Goal: Use online tool/utility: Utilize a website feature to perform a specific function

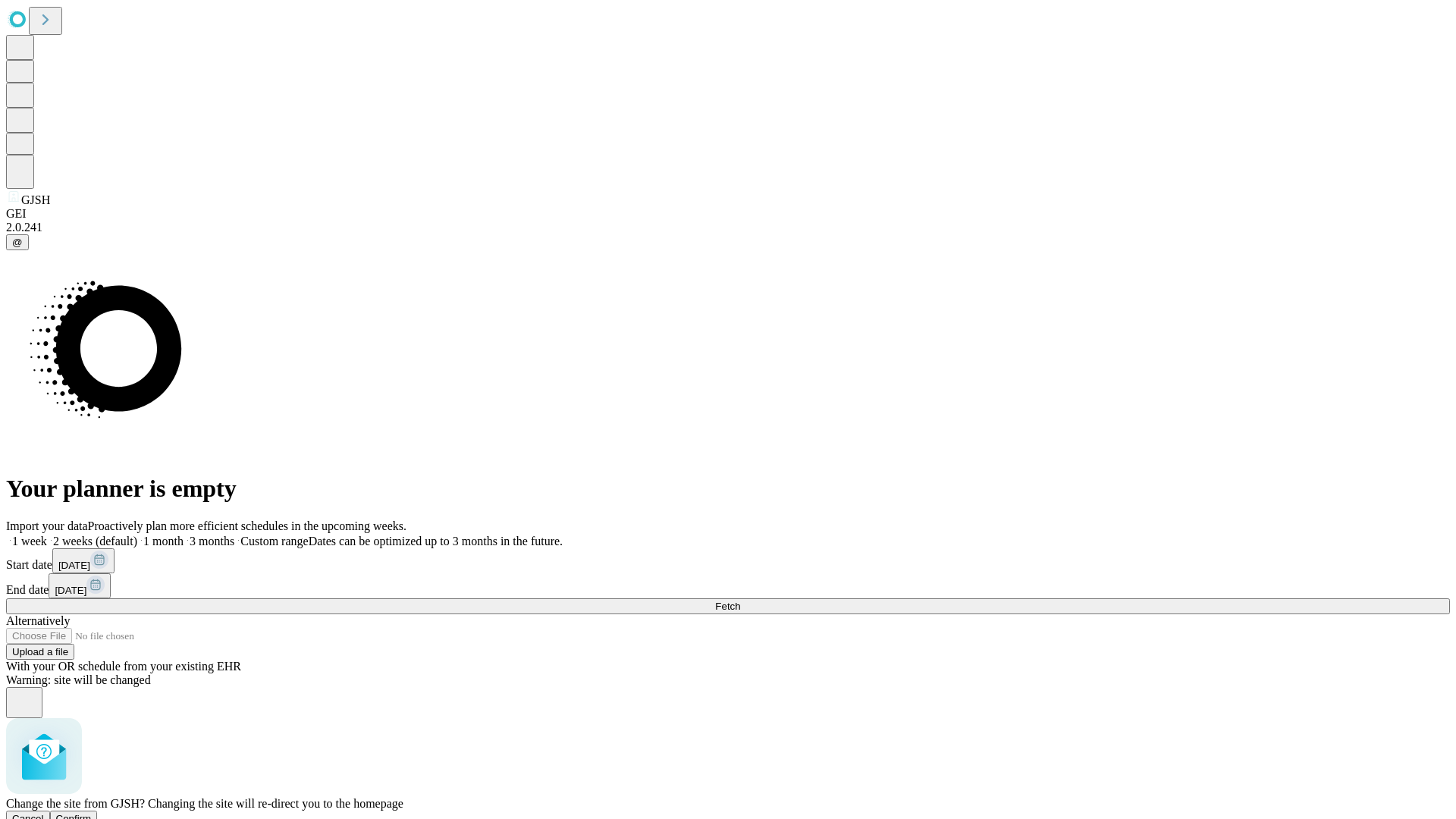
click at [92, 813] on span "Confirm" at bounding box center [74, 818] width 36 height 11
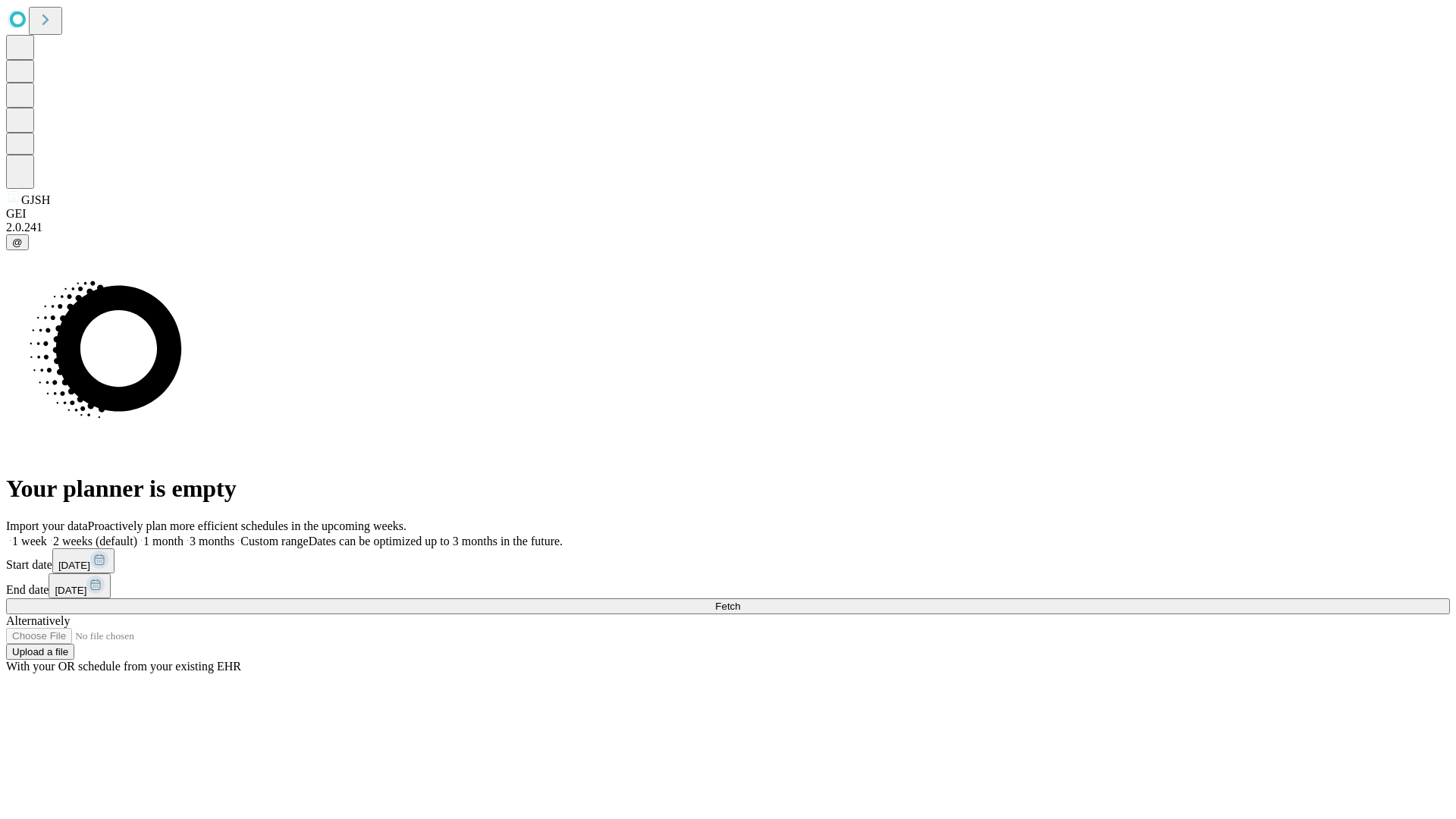
click at [47, 535] on label "1 week" at bounding box center [26, 541] width 41 height 13
click at [741, 601] on span "Fetch" at bounding box center [728, 606] width 25 height 11
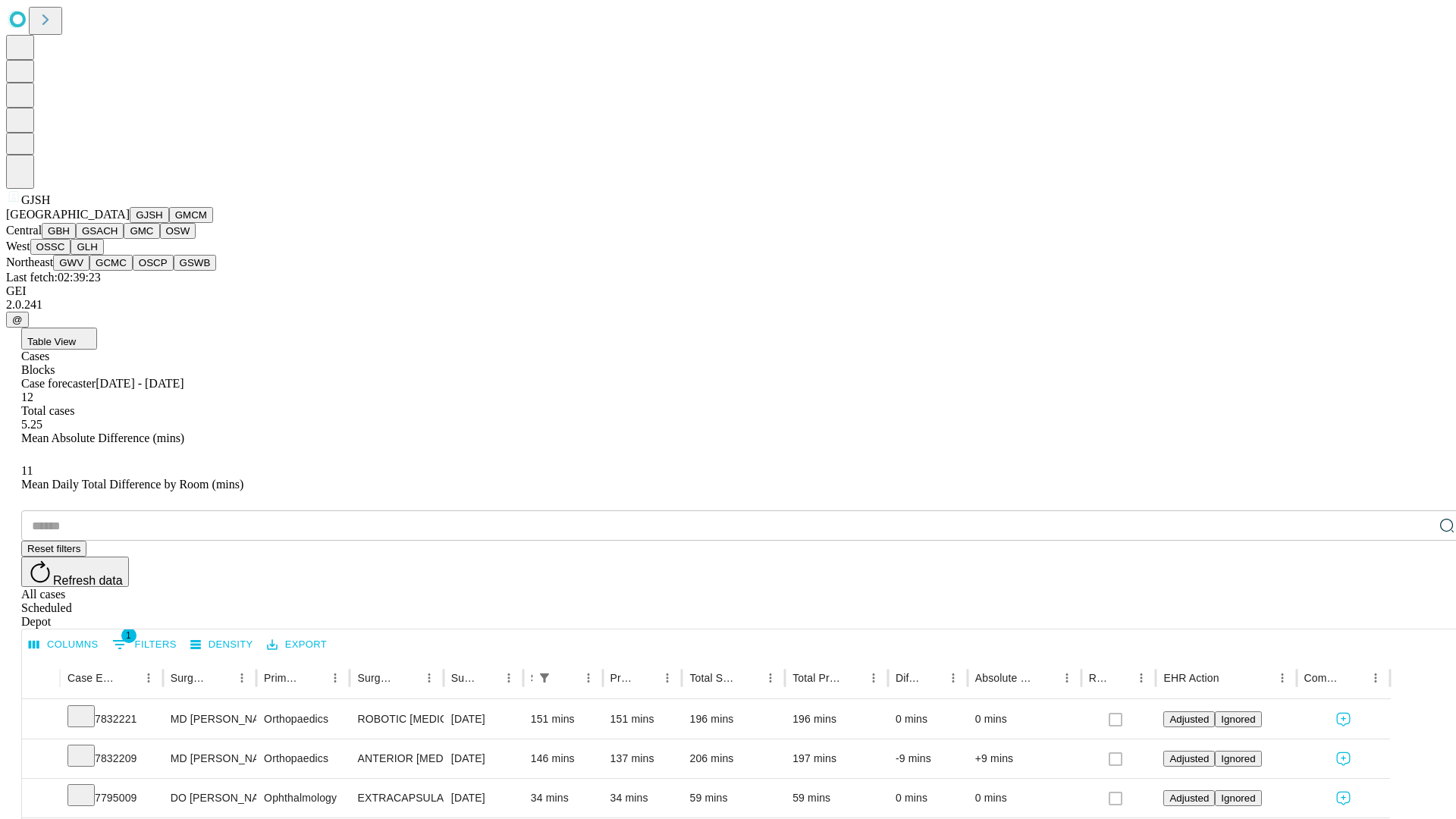
click at [170, 223] on button "GMCM" at bounding box center [191, 215] width 44 height 16
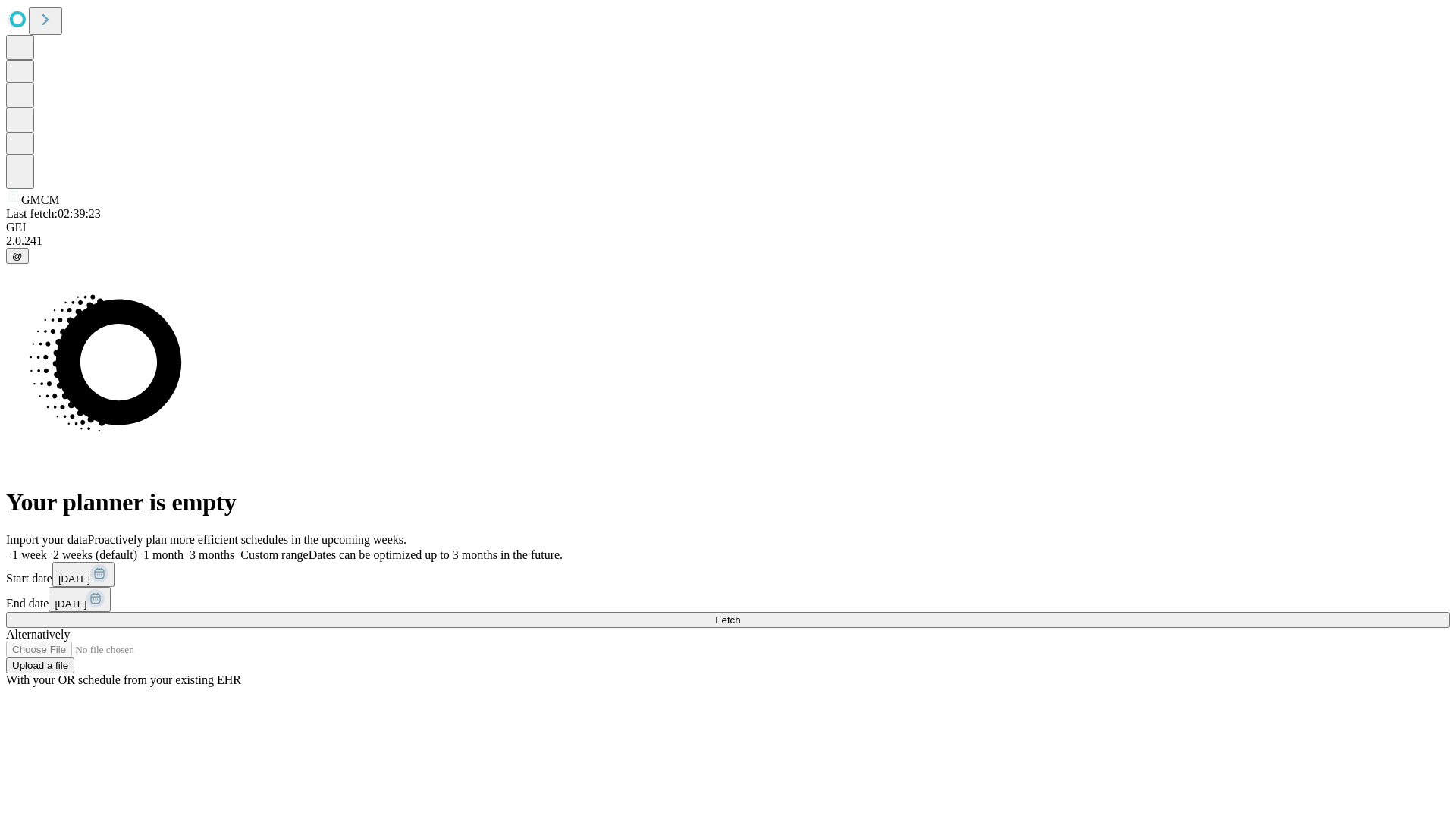
click at [741, 615] on span "Fetch" at bounding box center [728, 620] width 25 height 11
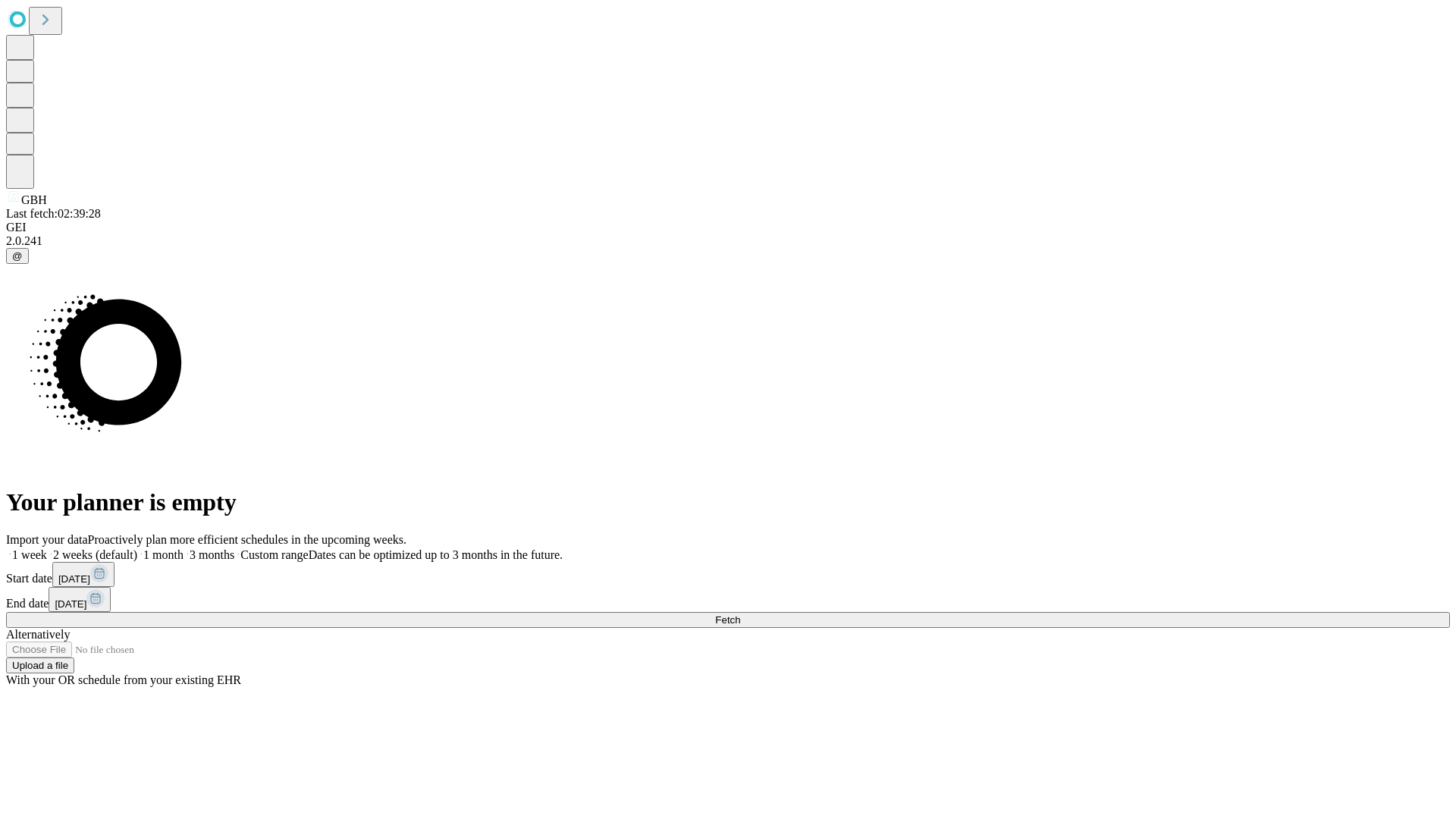
click at [47, 549] on label "1 week" at bounding box center [26, 555] width 41 height 13
click at [741, 615] on span "Fetch" at bounding box center [728, 620] width 25 height 11
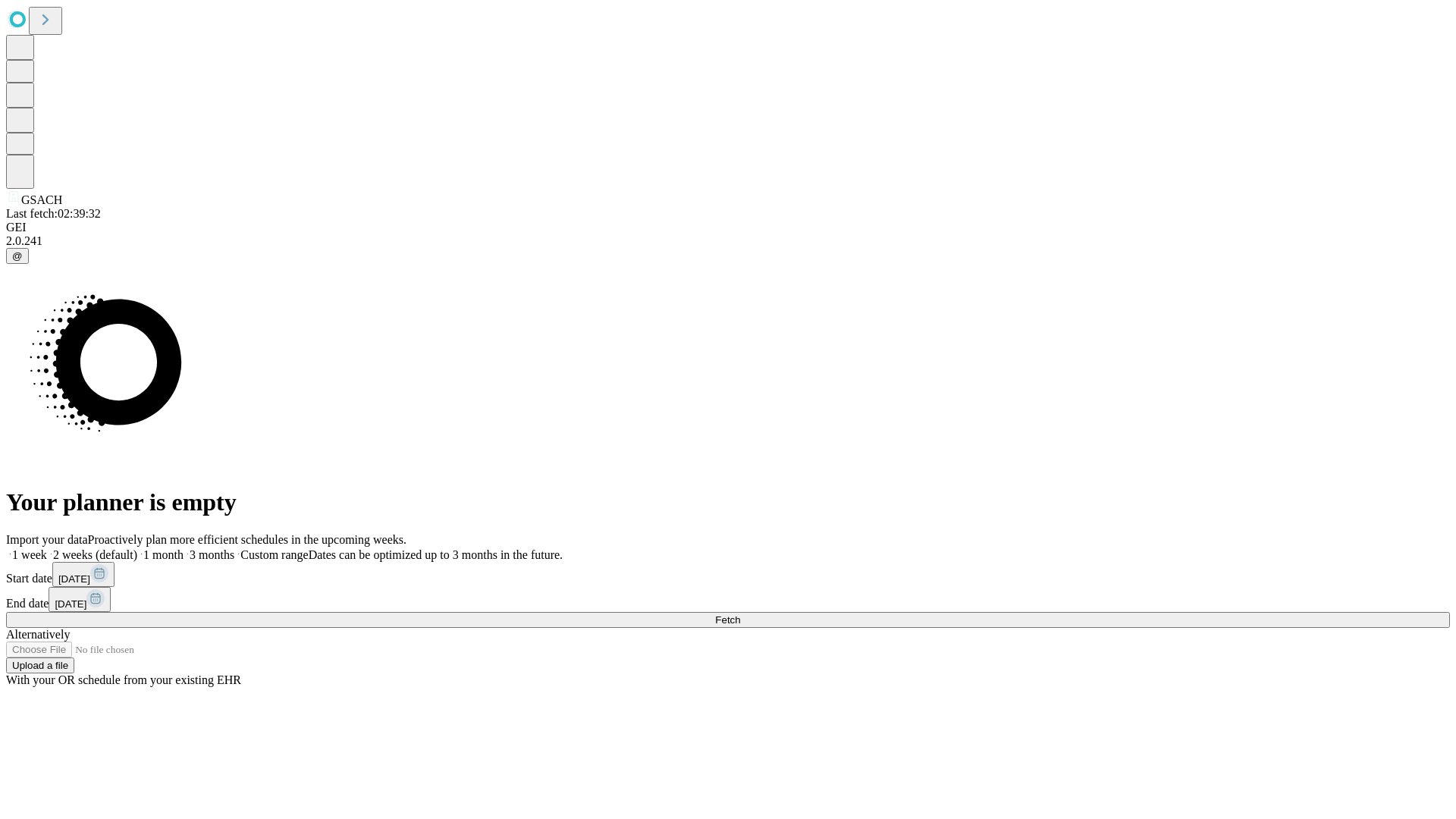
click at [47, 549] on label "1 week" at bounding box center [26, 555] width 41 height 13
click at [741, 615] on span "Fetch" at bounding box center [728, 620] width 25 height 11
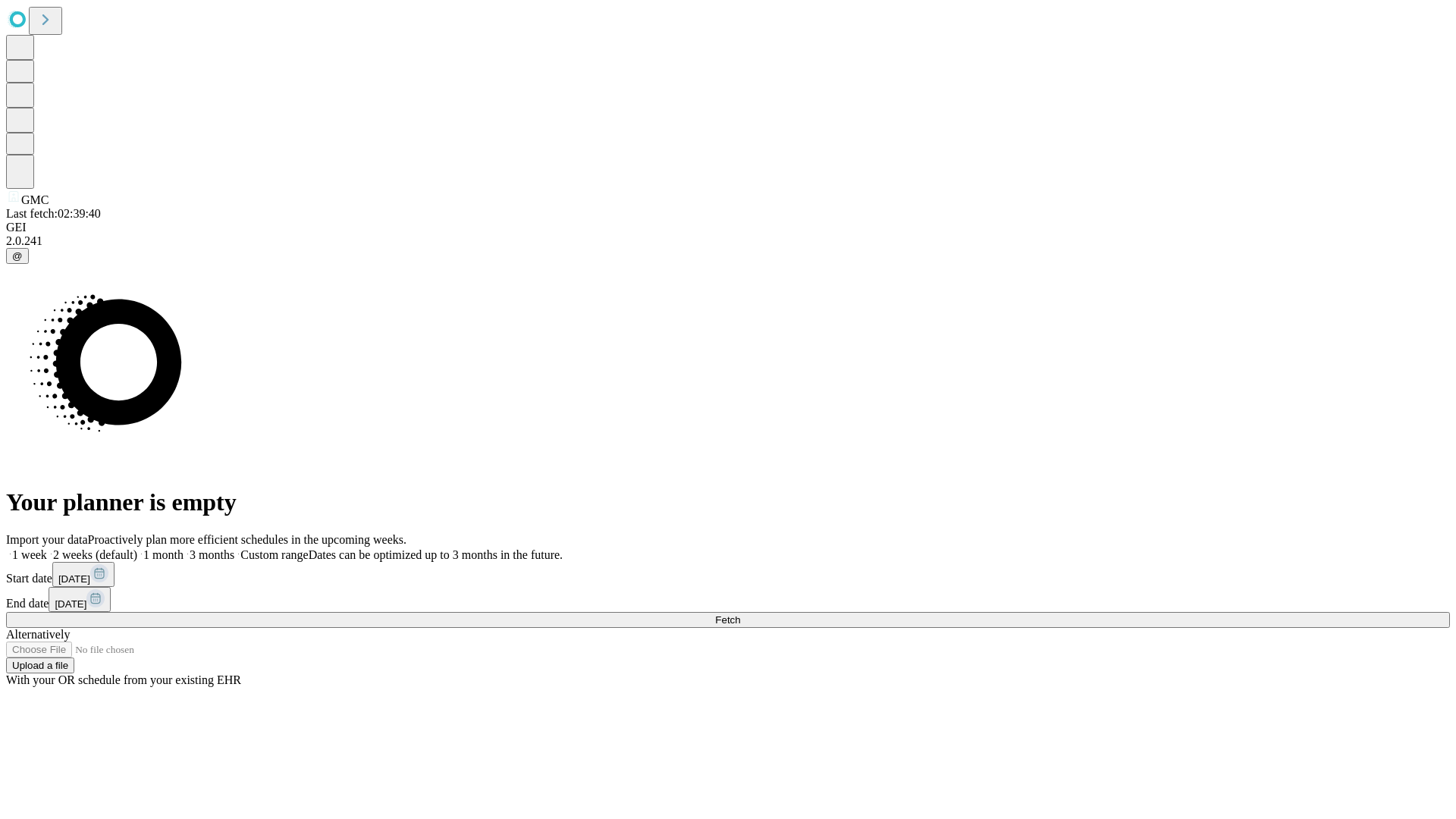
click at [47, 549] on label "1 week" at bounding box center [26, 555] width 41 height 13
click at [741, 615] on span "Fetch" at bounding box center [728, 620] width 25 height 11
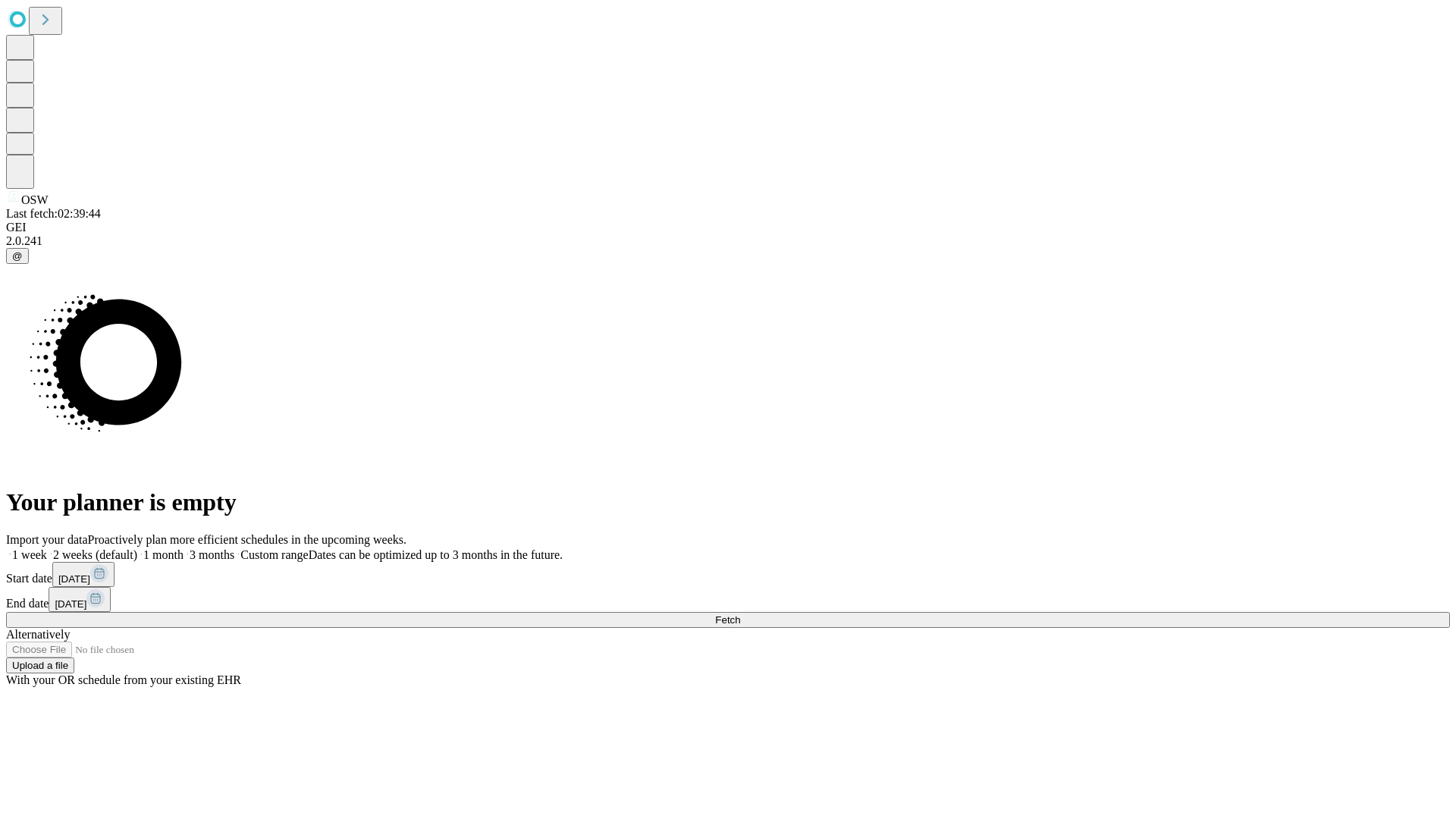
click at [47, 549] on label "1 week" at bounding box center [26, 555] width 41 height 13
click at [741, 615] on span "Fetch" at bounding box center [728, 620] width 25 height 11
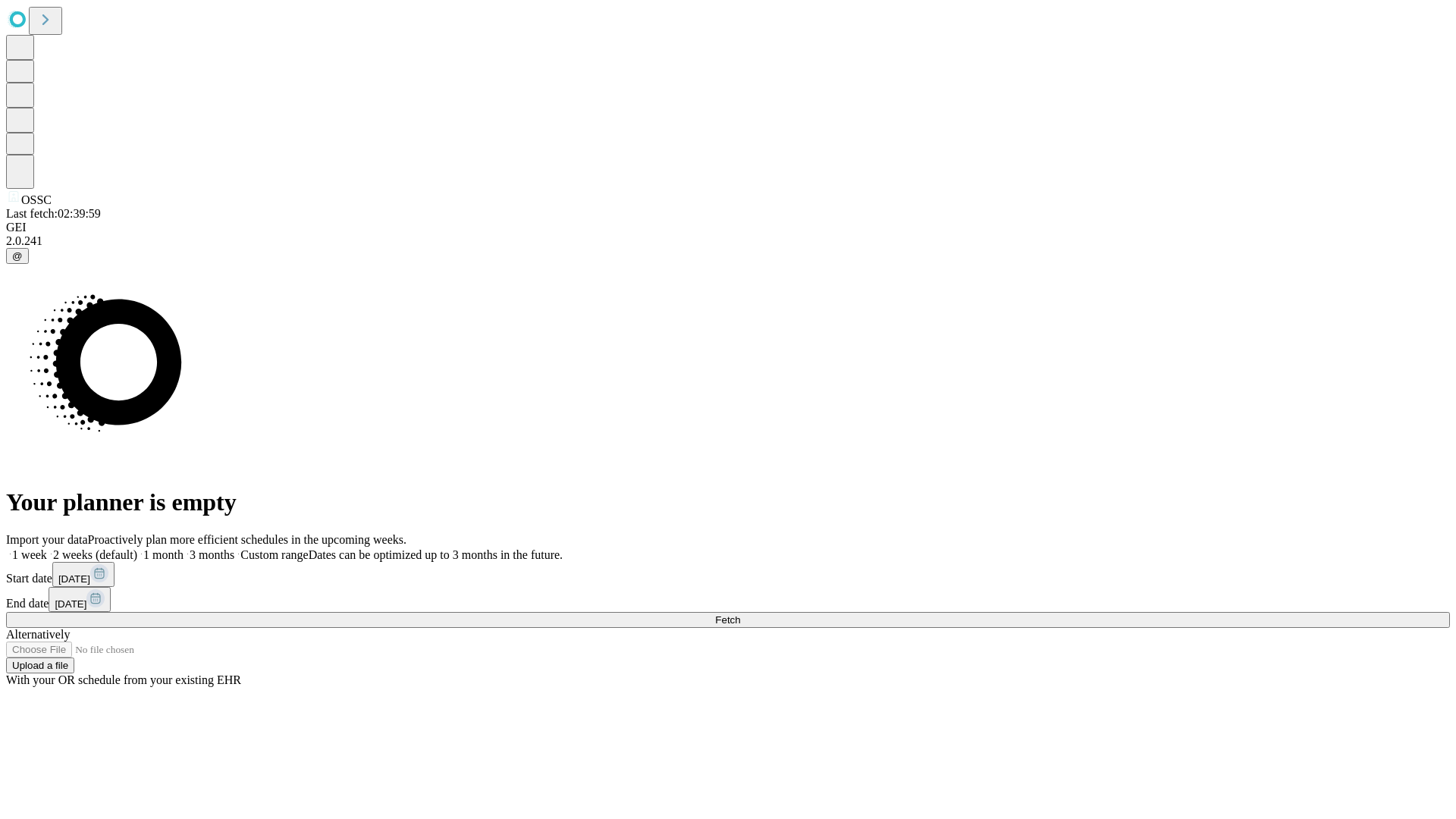
click at [47, 549] on label "1 week" at bounding box center [26, 555] width 41 height 13
click at [741, 615] on span "Fetch" at bounding box center [728, 620] width 25 height 11
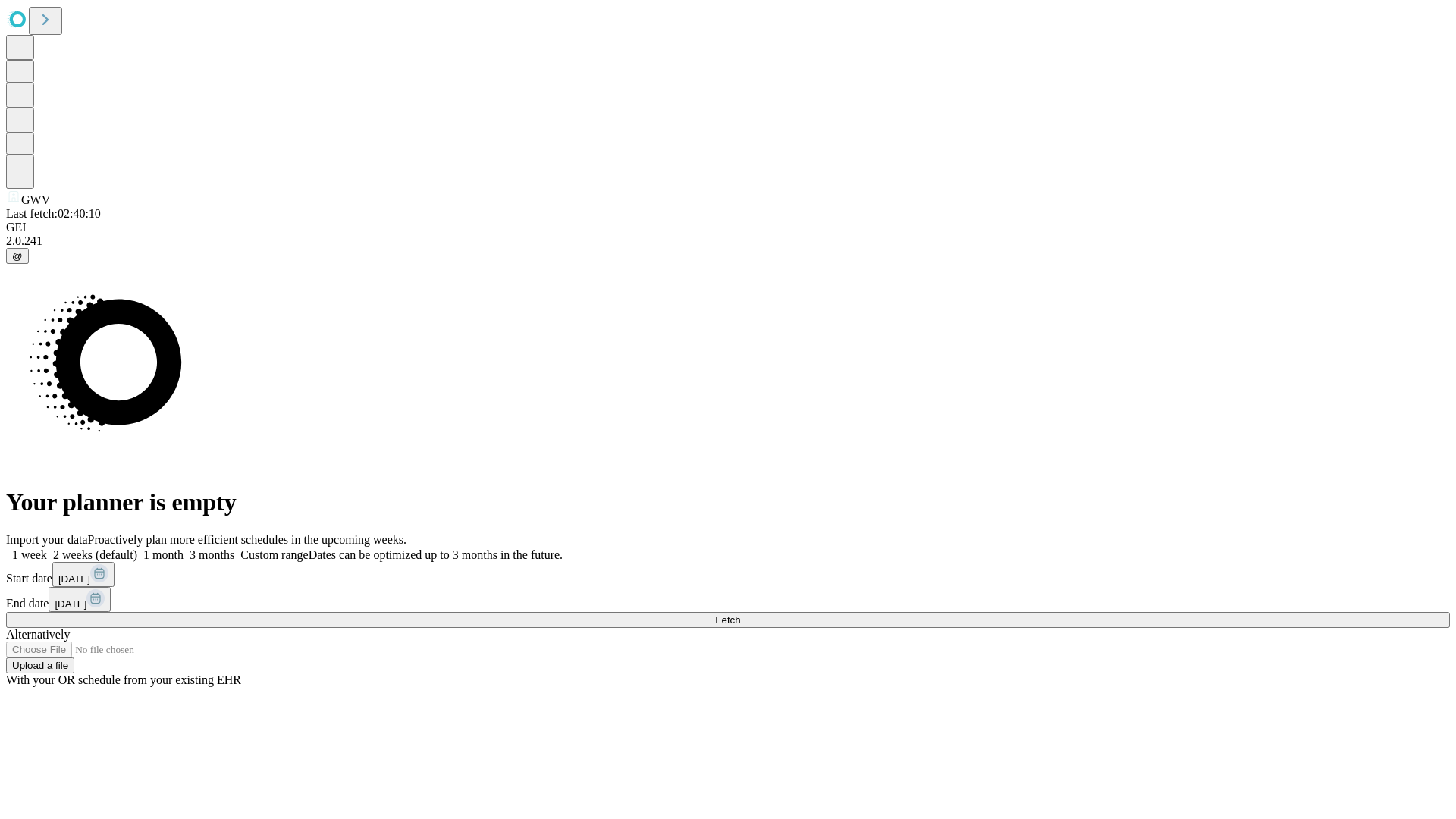
click at [47, 549] on label "1 week" at bounding box center [26, 555] width 41 height 13
click at [741, 615] on span "Fetch" at bounding box center [728, 620] width 25 height 11
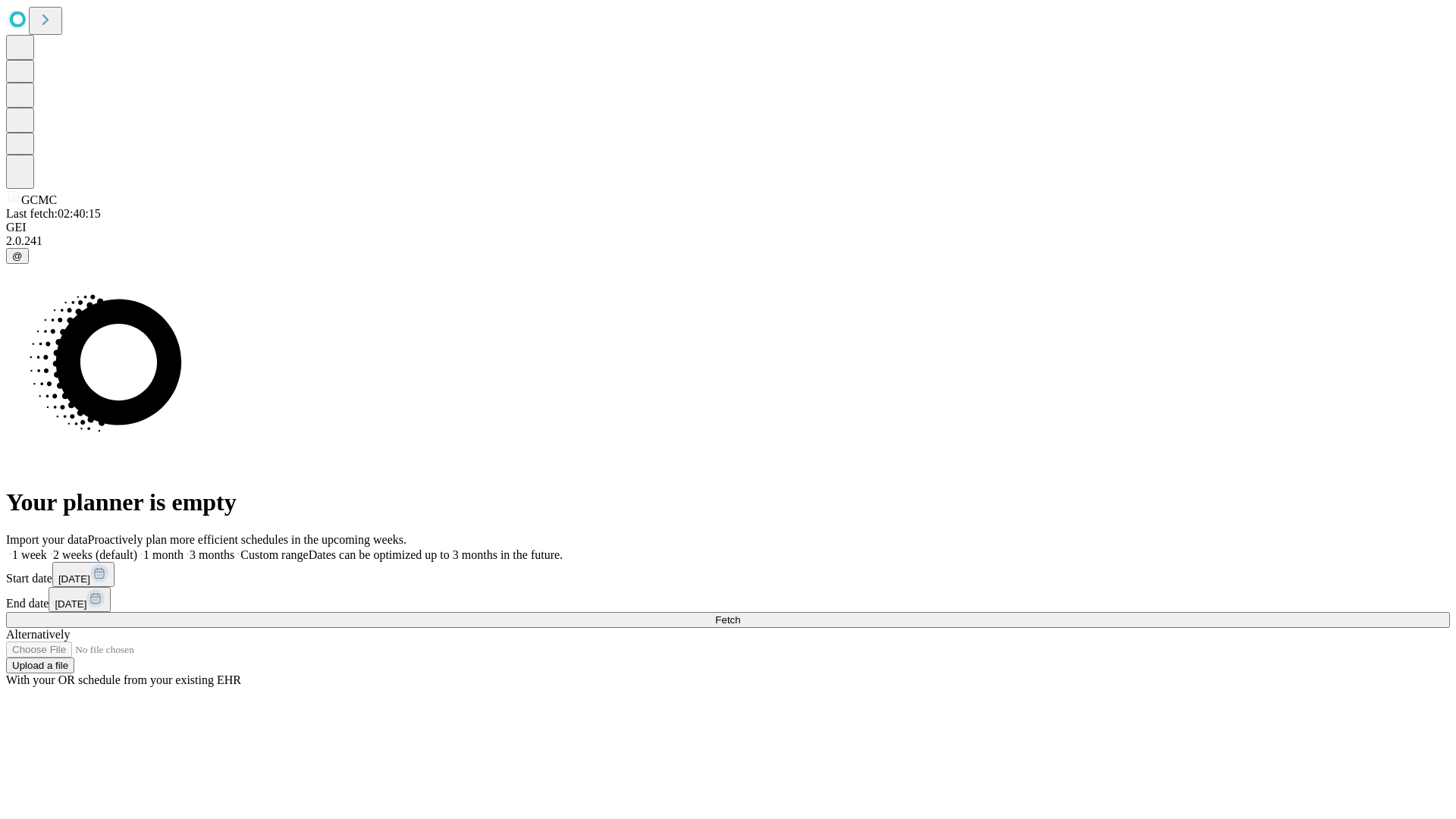
click at [47, 549] on label "1 week" at bounding box center [26, 555] width 41 height 13
click at [741, 615] on span "Fetch" at bounding box center [728, 620] width 25 height 11
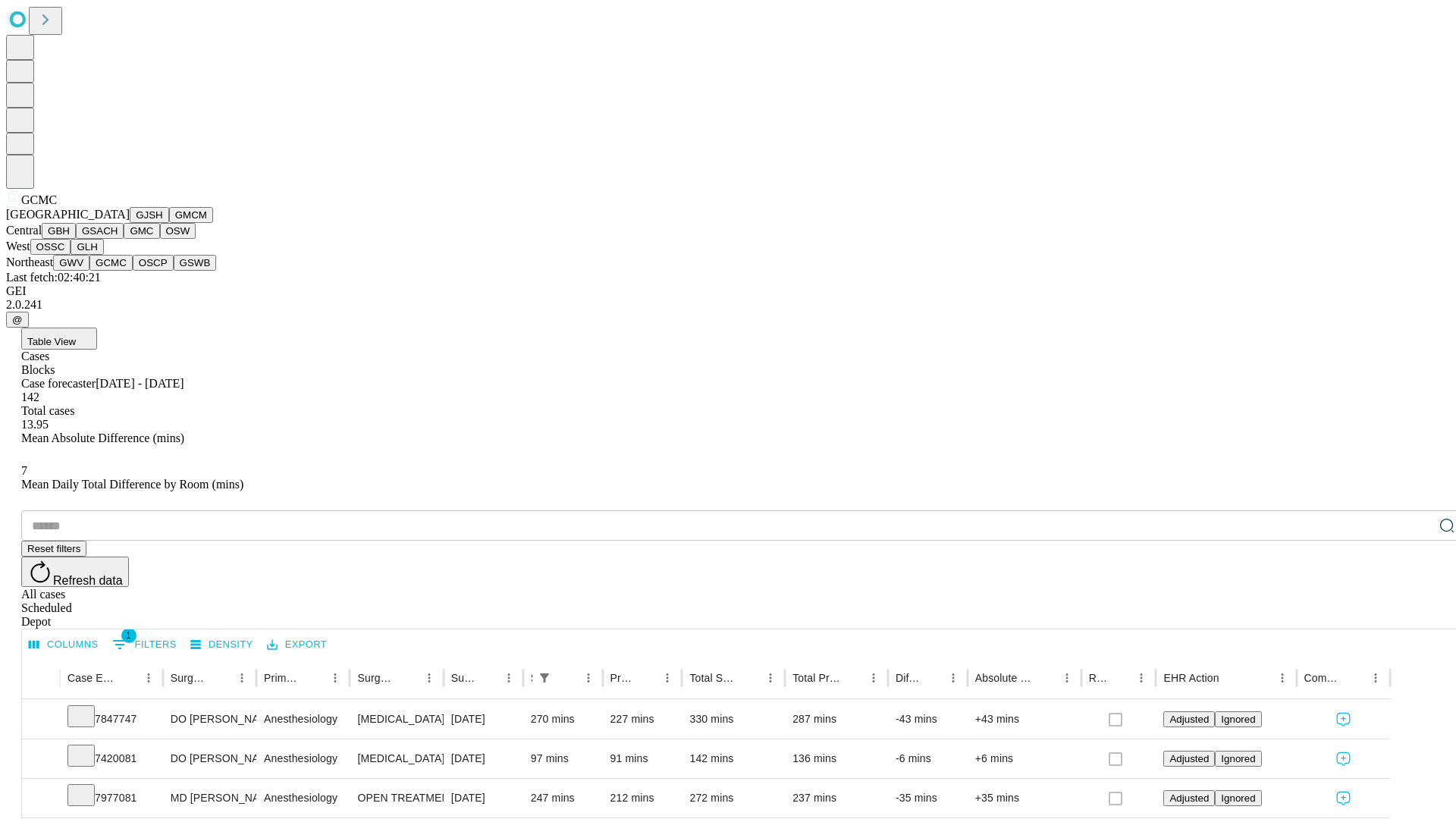
click at [133, 271] on button "OSCP" at bounding box center [153, 263] width 41 height 16
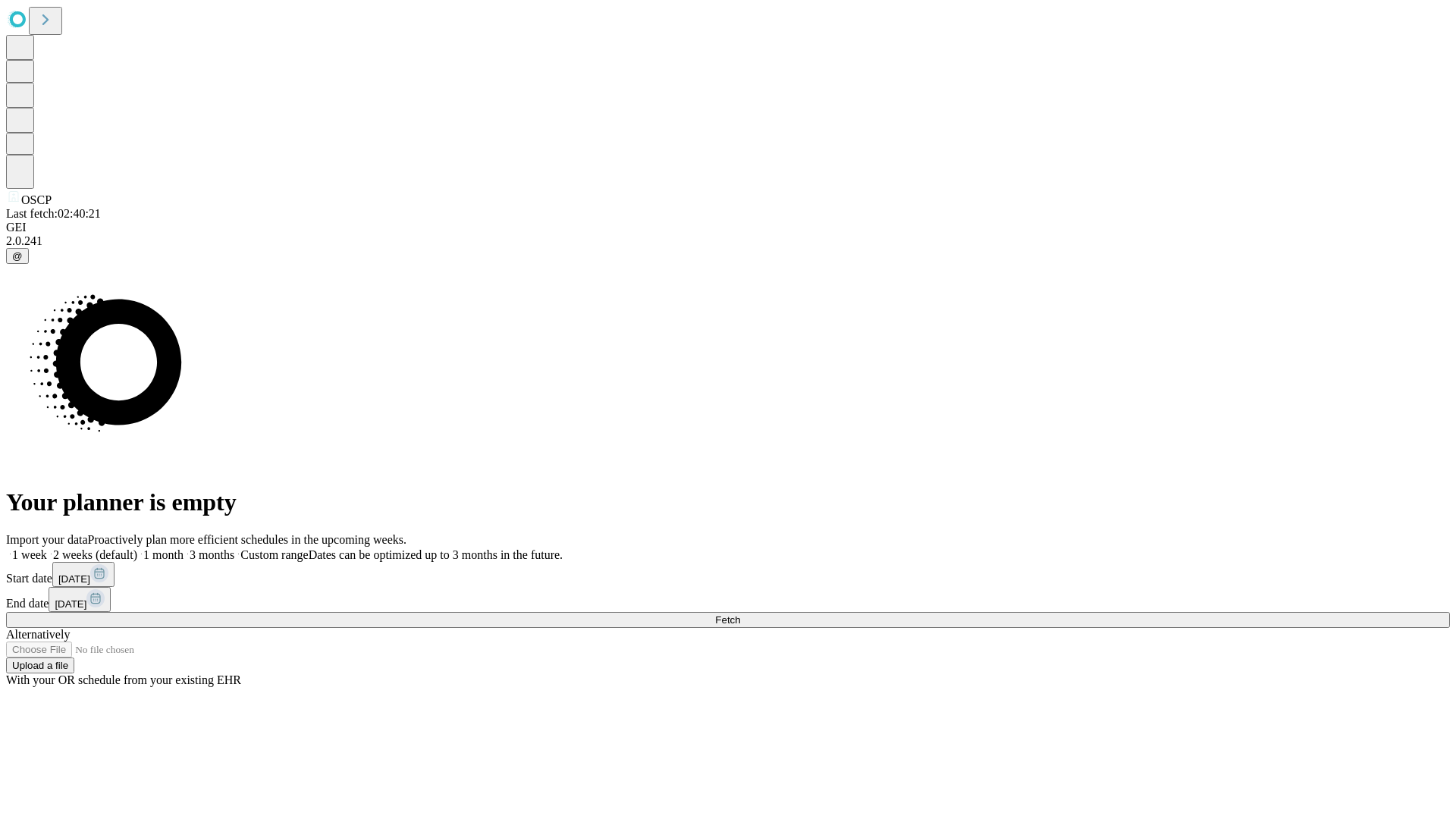
click at [47, 549] on label "1 week" at bounding box center [26, 555] width 41 height 13
click at [741, 615] on span "Fetch" at bounding box center [728, 620] width 25 height 11
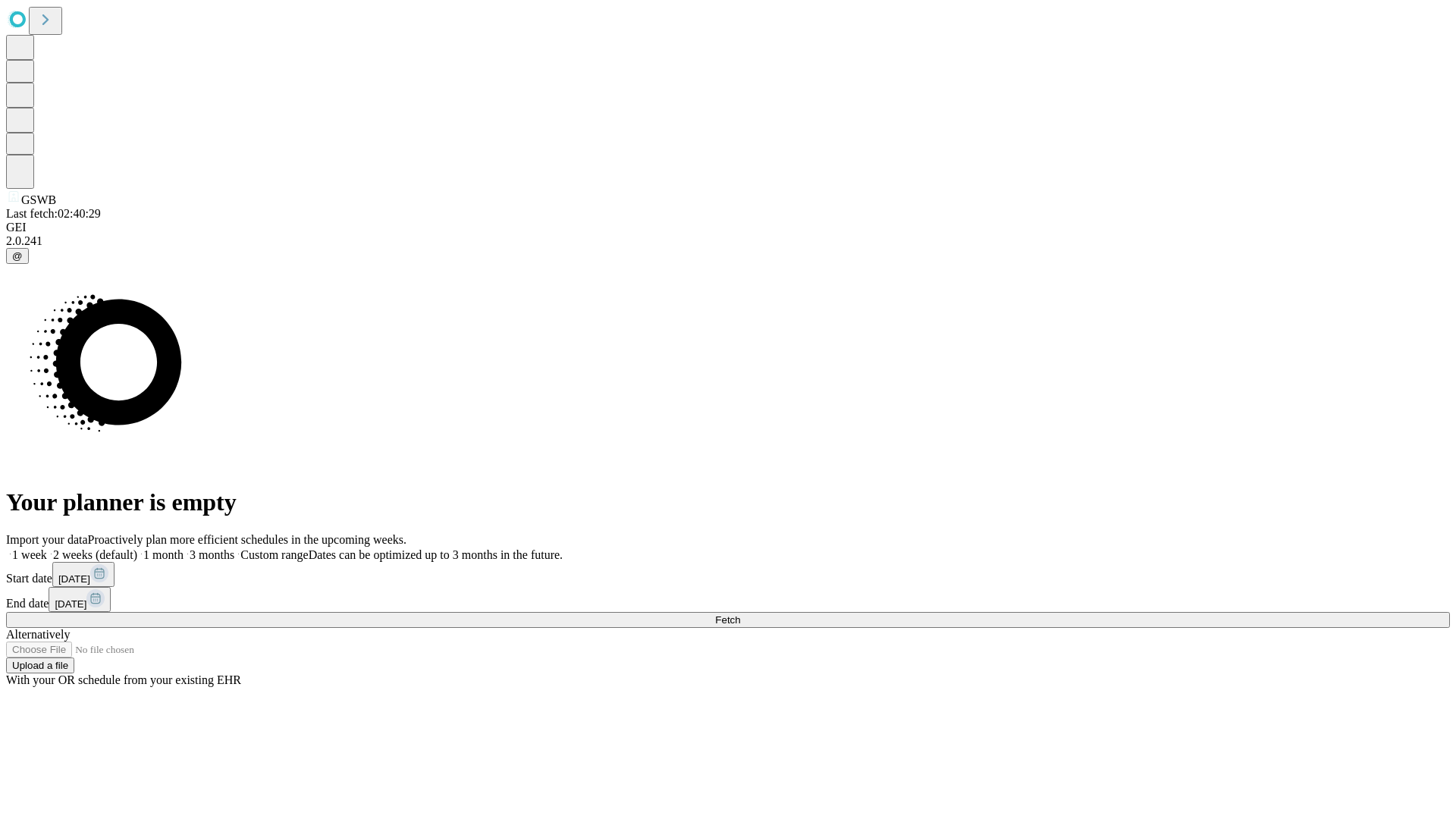
click at [47, 549] on label "1 week" at bounding box center [26, 555] width 41 height 13
click at [741, 615] on span "Fetch" at bounding box center [728, 620] width 25 height 11
